Goal: Information Seeking & Learning: Learn about a topic

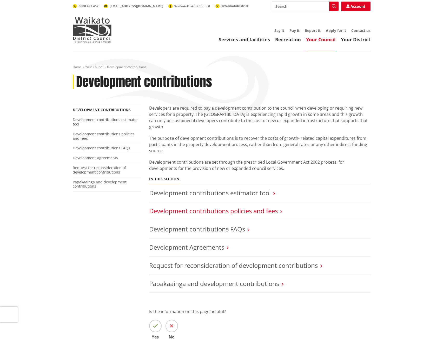
click at [221, 206] on link "Development contributions policies and fees" at bounding box center [213, 210] width 128 height 9
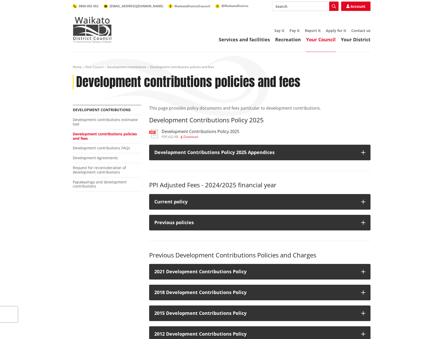
scroll to position [52, 0]
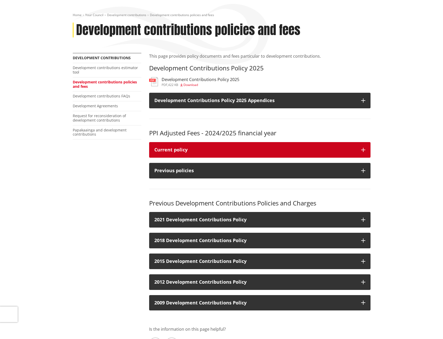
click at [361, 150] on icon "button" at bounding box center [363, 150] width 4 height 4
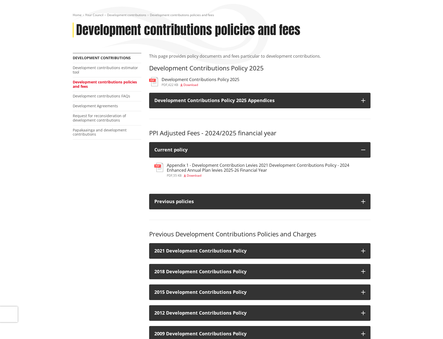
click at [196, 174] on span "Download" at bounding box center [194, 175] width 15 height 4
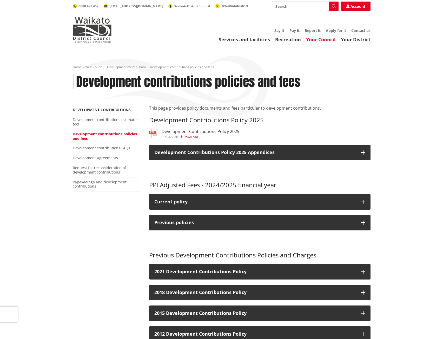
scroll to position [52, 0]
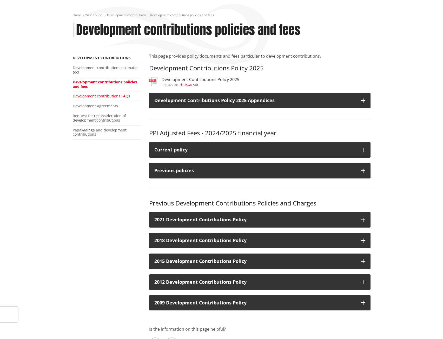
click at [110, 96] on link "Development contributions FAQs" at bounding box center [101, 95] width 57 height 5
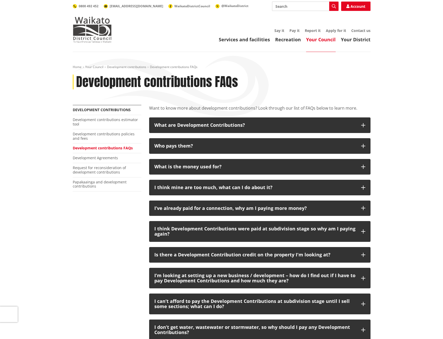
scroll to position [26, 0]
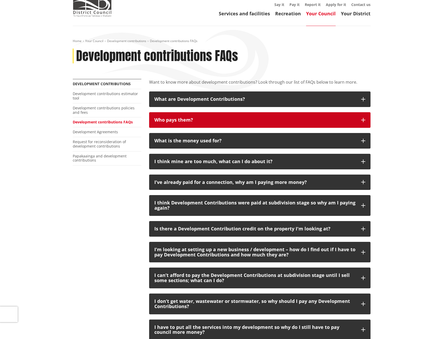
click at [359, 119] on button "Who pays them?" at bounding box center [259, 120] width 221 height 16
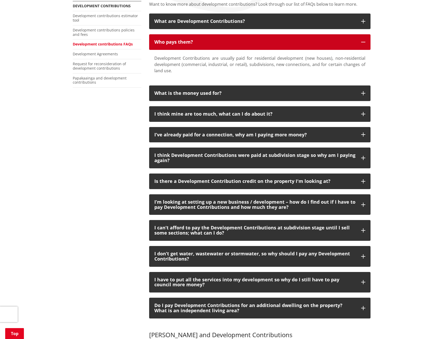
scroll to position [156, 0]
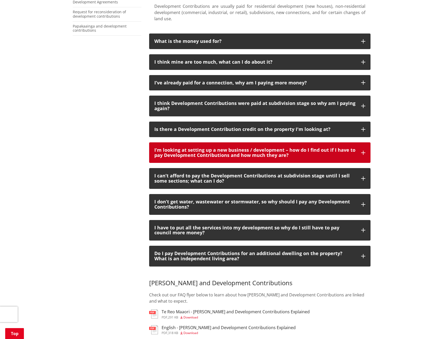
click at [363, 153] on icon "button" at bounding box center [363, 153] width 4 height 4
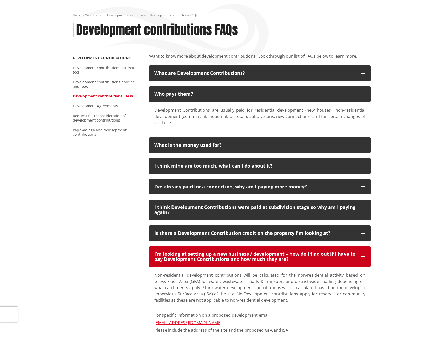
scroll to position [26, 0]
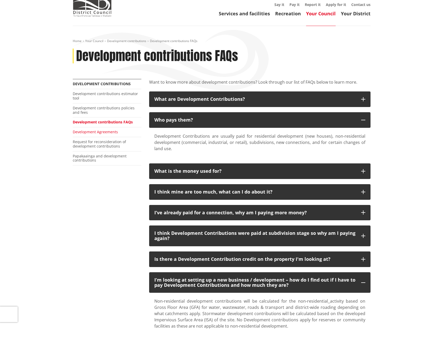
click at [103, 130] on link "Development Agreements" at bounding box center [95, 131] width 45 height 5
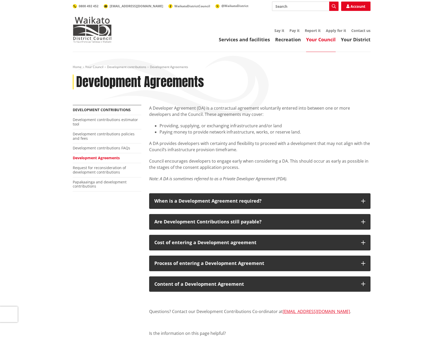
scroll to position [52, 0]
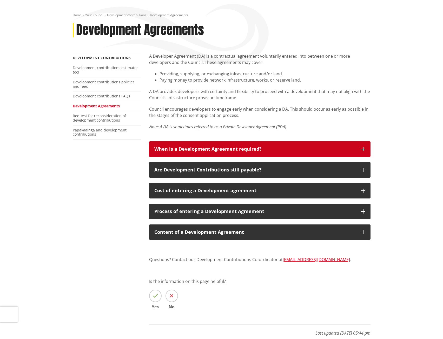
click at [364, 147] on icon "button" at bounding box center [363, 149] width 4 height 4
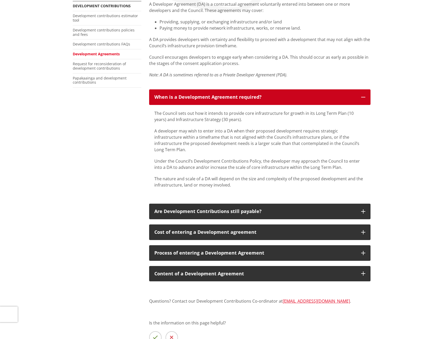
scroll to position [130, 0]
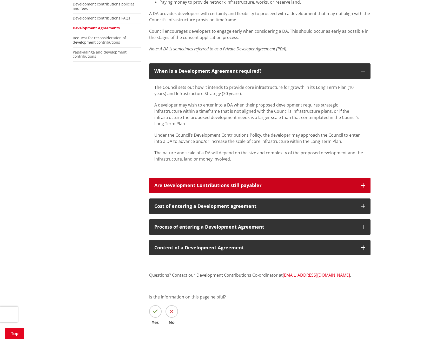
click at [366, 181] on button "Are Development Contributions still payable?" at bounding box center [259, 186] width 221 height 16
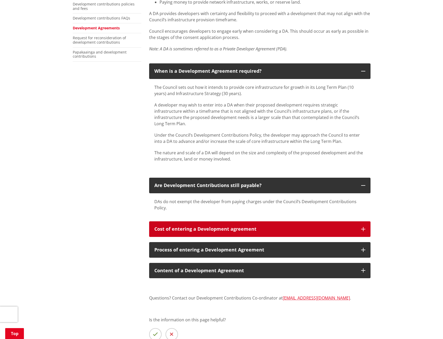
click at [364, 227] on icon "button" at bounding box center [363, 229] width 4 height 4
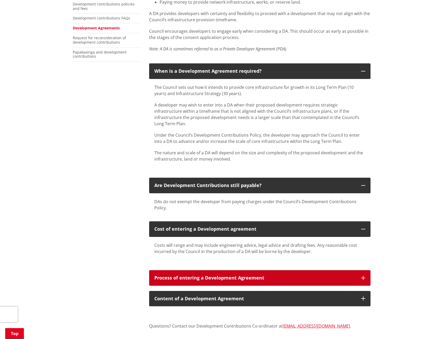
click at [364, 276] on icon "button" at bounding box center [363, 278] width 4 height 4
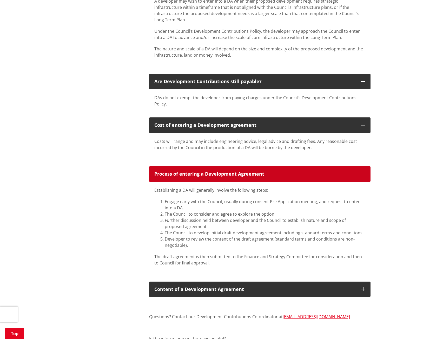
scroll to position [260, 0]
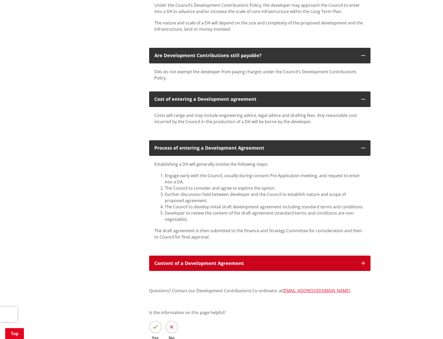
click at [364, 261] on icon "button" at bounding box center [363, 263] width 4 height 4
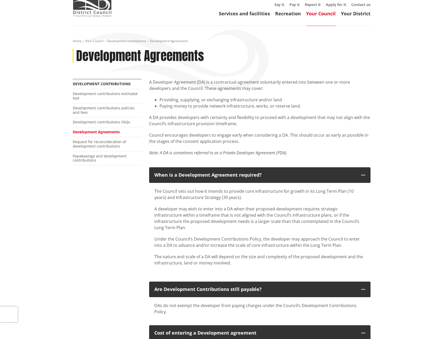
scroll to position [0, 0]
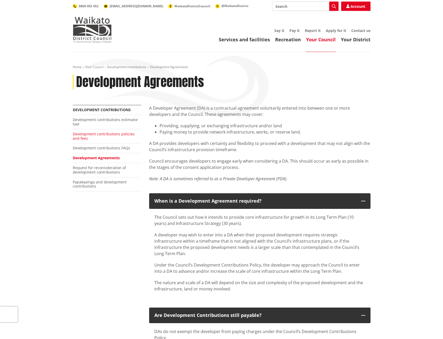
click at [116, 133] on link "Development contributions policies and fees" at bounding box center [104, 135] width 62 height 9
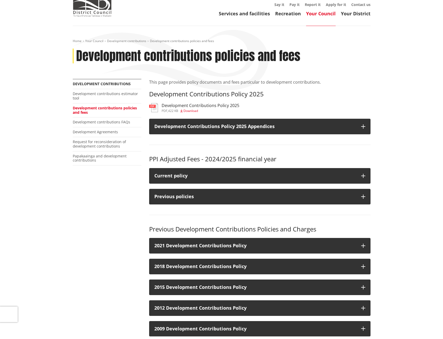
scroll to position [52, 0]
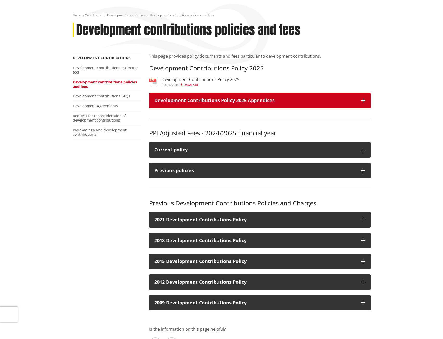
click at [243, 102] on h3 "Development Contributions Policy 2025 Appendices" at bounding box center [254, 100] width 201 height 5
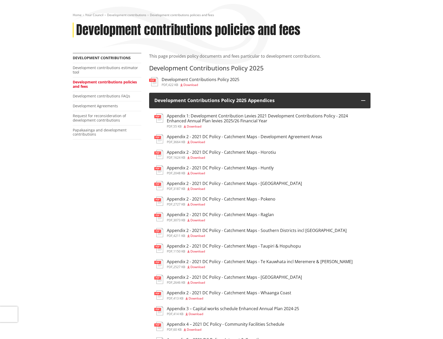
click at [249, 150] on h3 "Appendix 2 - 2021 DC Policy - Catchment Maps - Horotiu" at bounding box center [221, 152] width 109 height 5
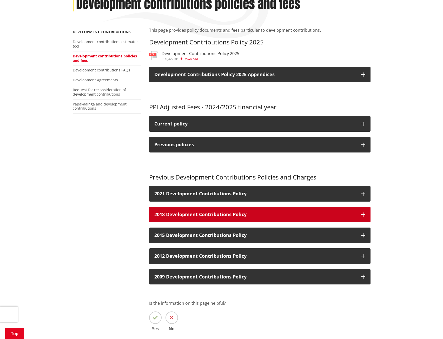
scroll to position [52, 0]
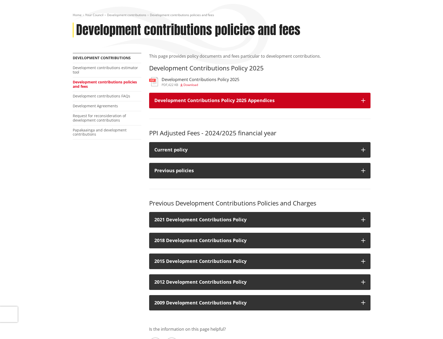
click at [362, 100] on icon "button" at bounding box center [363, 100] width 4 height 4
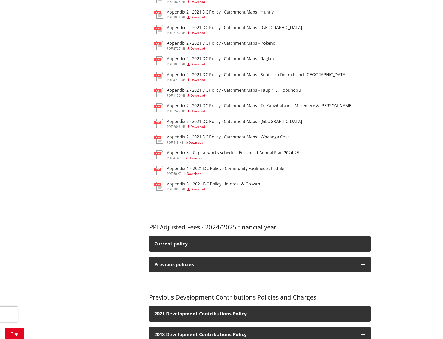
scroll to position [260, 0]
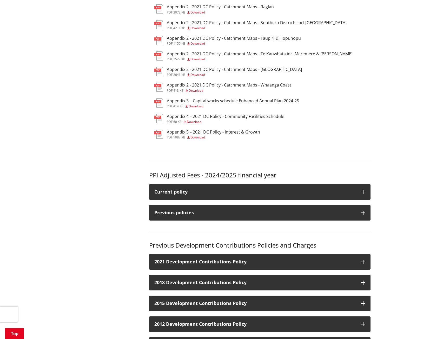
click at [214, 130] on h3 "Appendix 5 – 2021 DC Policy - Interest & Growth" at bounding box center [213, 132] width 93 height 5
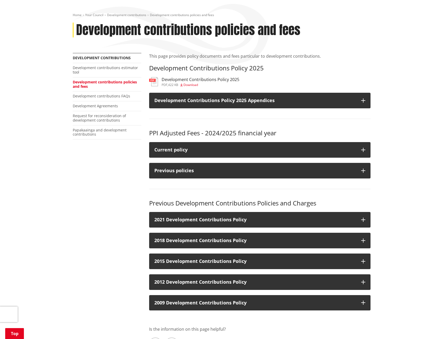
scroll to position [26, 0]
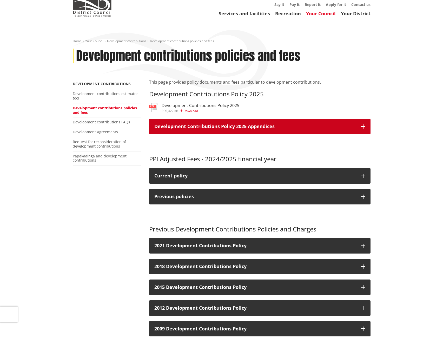
click at [362, 125] on icon "button" at bounding box center [363, 126] width 4 height 4
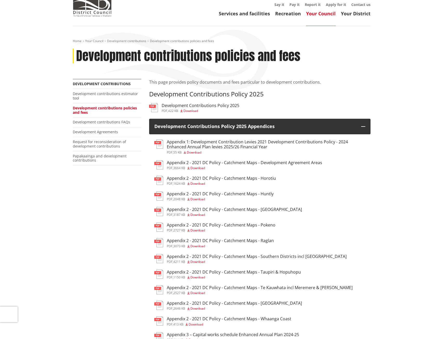
click at [242, 144] on h3 "Appendix 1: Development Contribution Levies 2021 Development Contributions Poli…" at bounding box center [266, 144] width 198 height 10
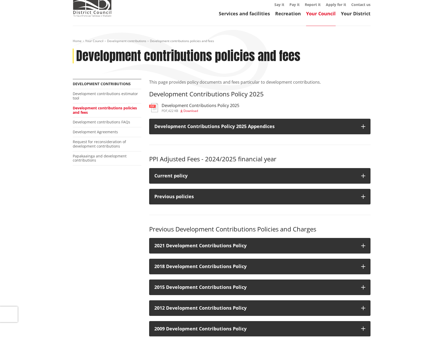
scroll to position [26, 0]
click at [117, 123] on link "Development contributions FAQs" at bounding box center [101, 121] width 57 height 5
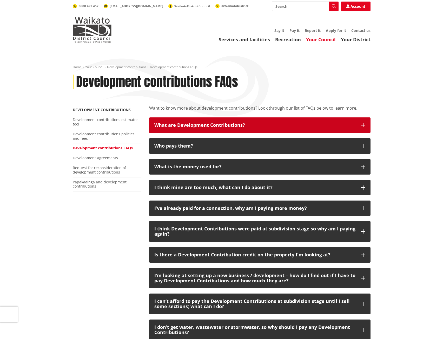
click at [364, 126] on icon "button" at bounding box center [363, 125] width 4 height 4
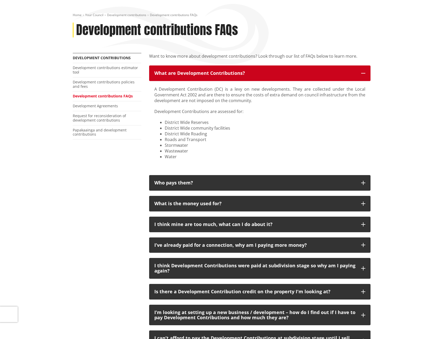
scroll to position [78, 0]
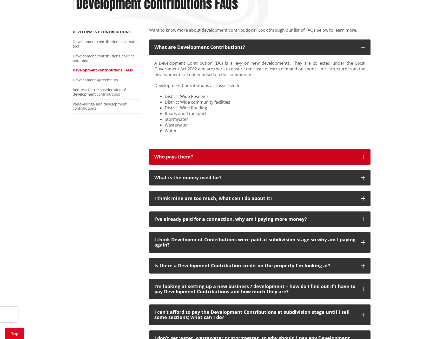
click at [364, 156] on icon "button" at bounding box center [363, 157] width 4 height 4
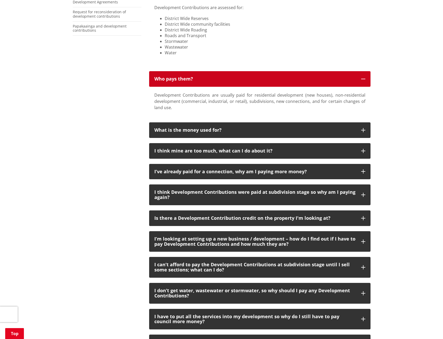
scroll to position [182, 0]
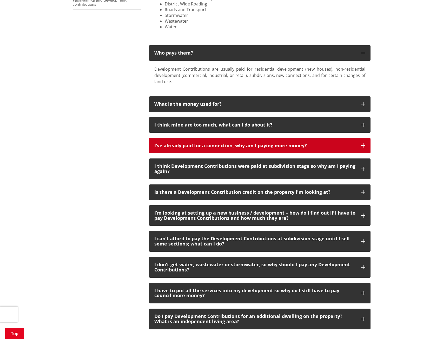
click at [364, 146] on icon "button" at bounding box center [363, 145] width 4 height 4
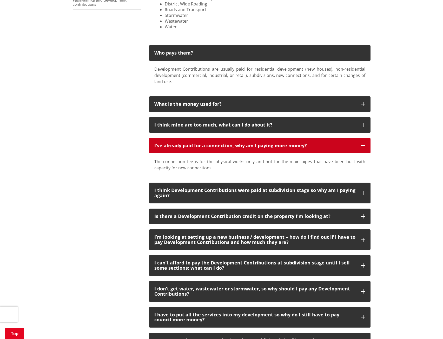
scroll to position [260, 0]
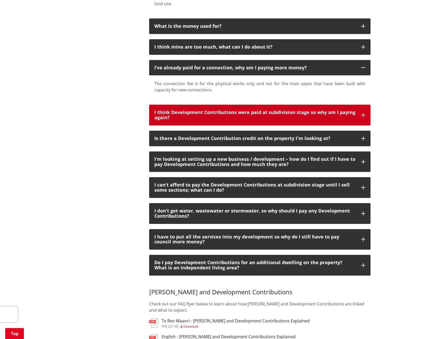
click at [361, 115] on icon "button" at bounding box center [363, 115] width 4 height 4
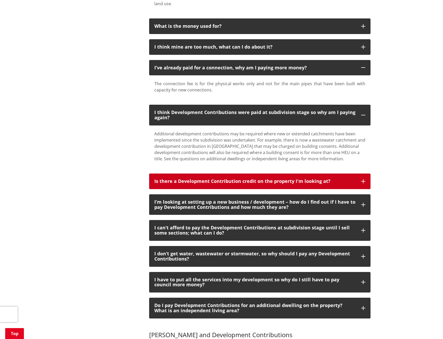
click at [361, 182] on icon "button" at bounding box center [363, 181] width 4 height 4
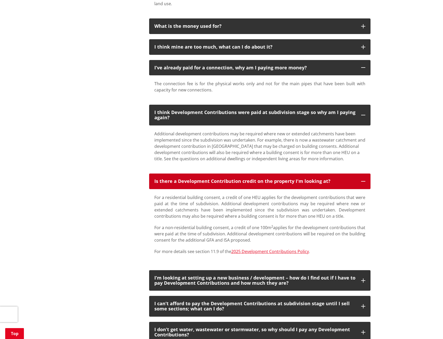
scroll to position [337, 0]
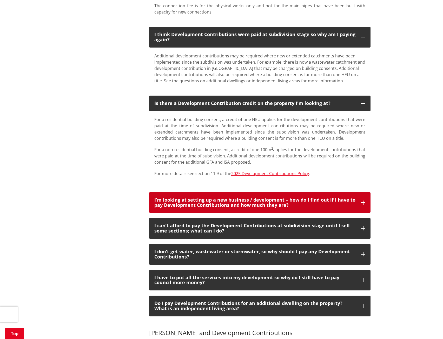
click at [361, 203] on icon "button" at bounding box center [363, 202] width 4 height 4
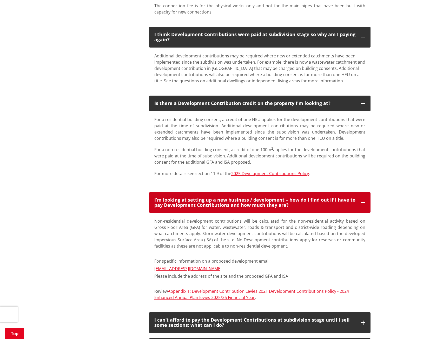
scroll to position [389, 0]
